Goal: Go to known website: Access a specific website the user already knows

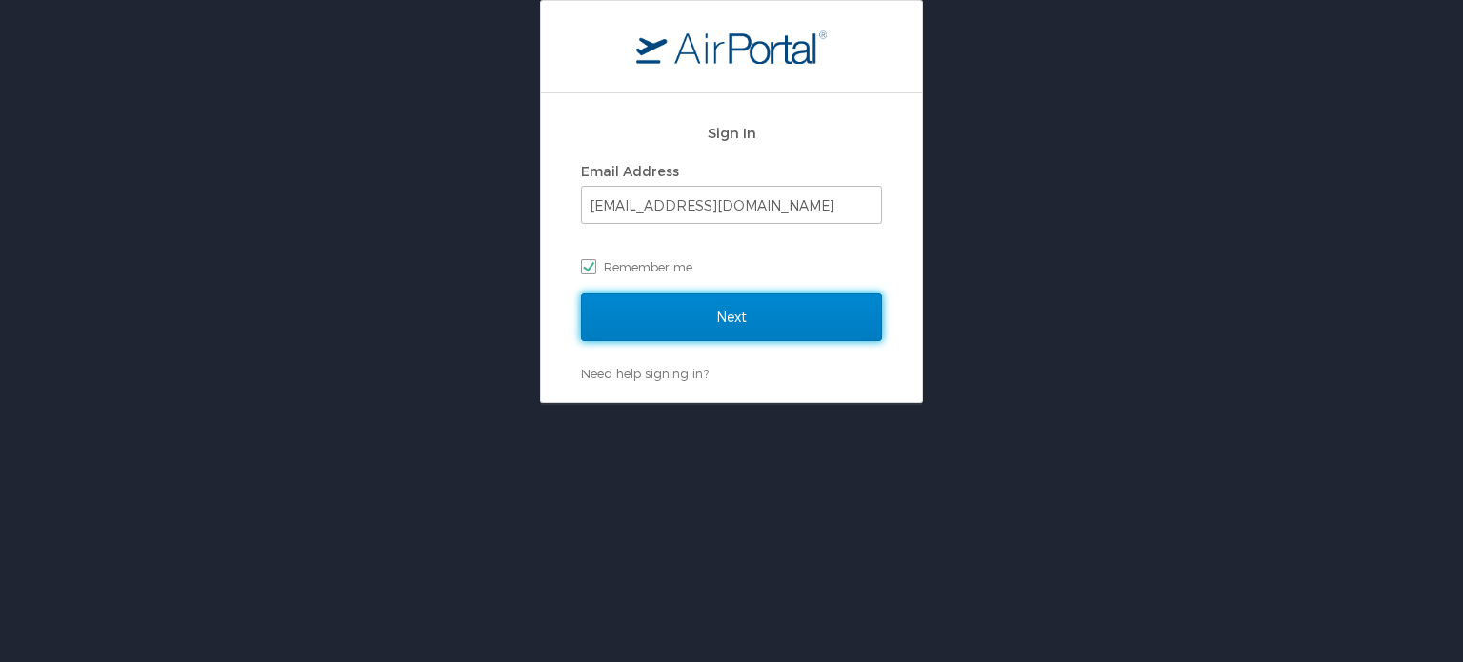
click at [747, 305] on input "Next" at bounding box center [731, 317] width 301 height 48
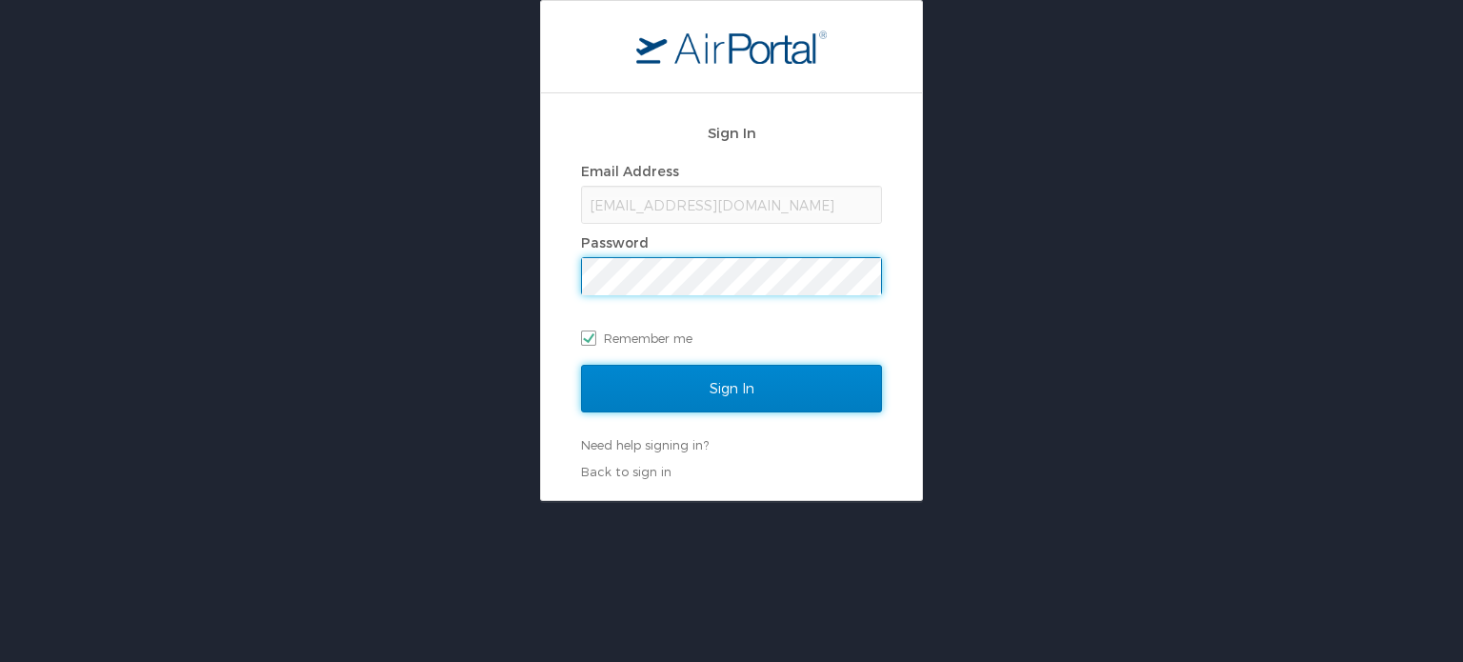
click at [729, 402] on input "Sign In" at bounding box center [731, 389] width 301 height 48
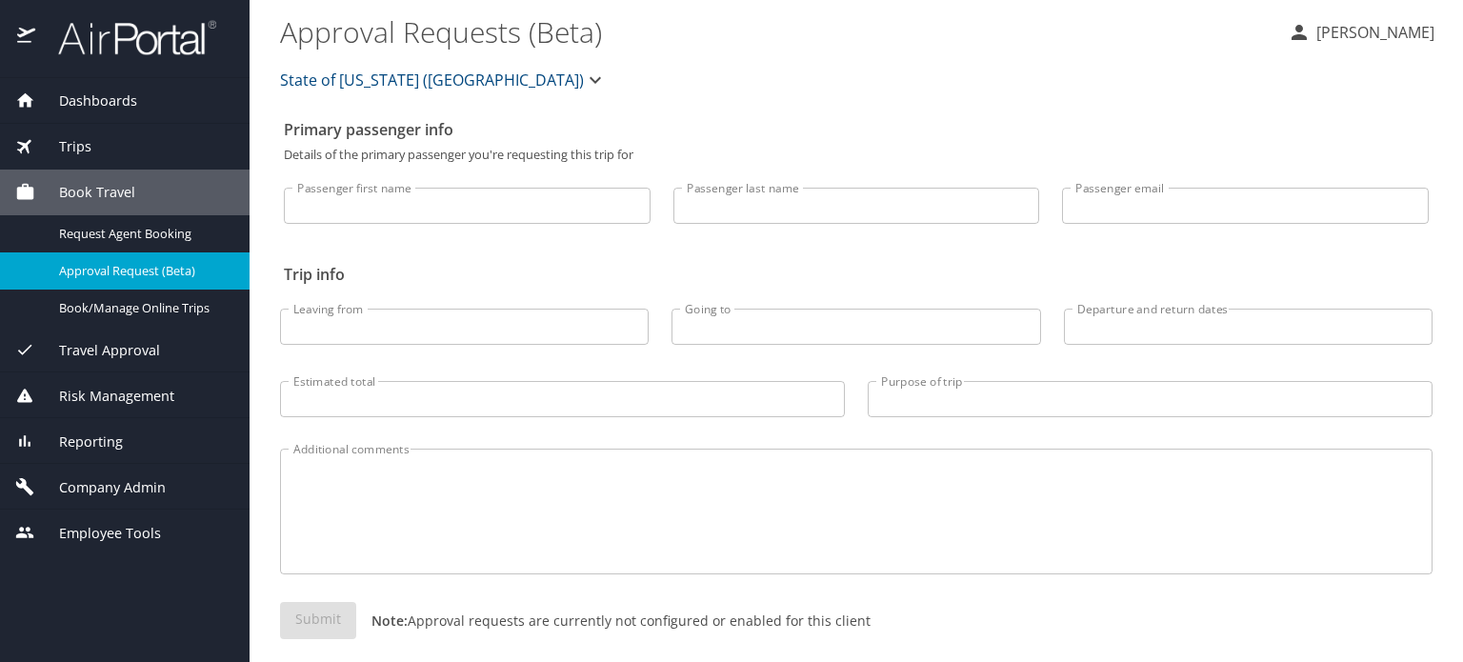
drag, startPoint x: 162, startPoint y: 38, endPoint x: 175, endPoint y: 33, distance: 14.2
click at [162, 38] on img at bounding box center [126, 37] width 179 height 37
